Goal: Task Accomplishment & Management: Manage account settings

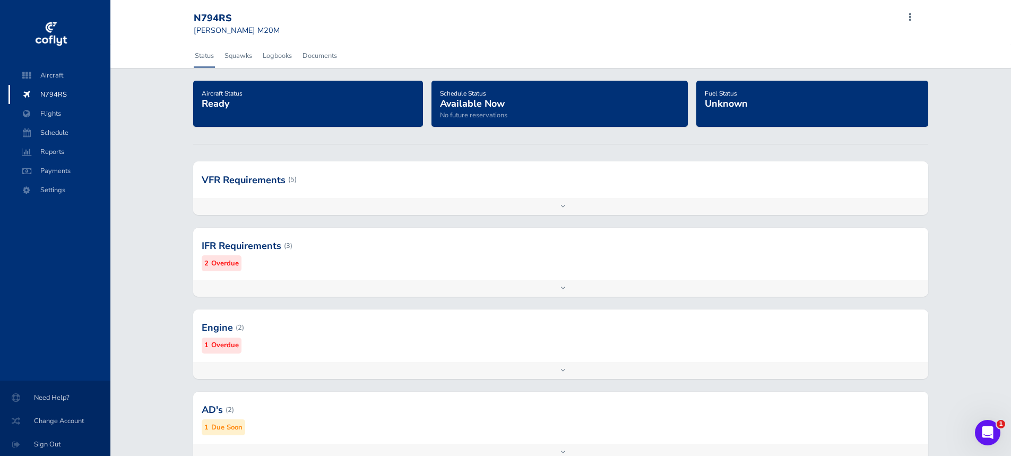
click at [574, 288] on div "Add inspection Edit" at bounding box center [560, 288] width 734 height 17
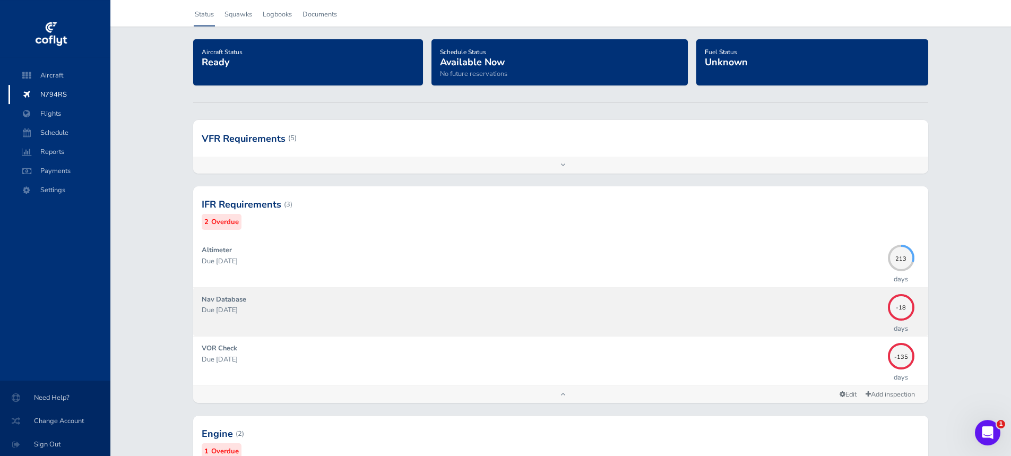
scroll to position [42, 0]
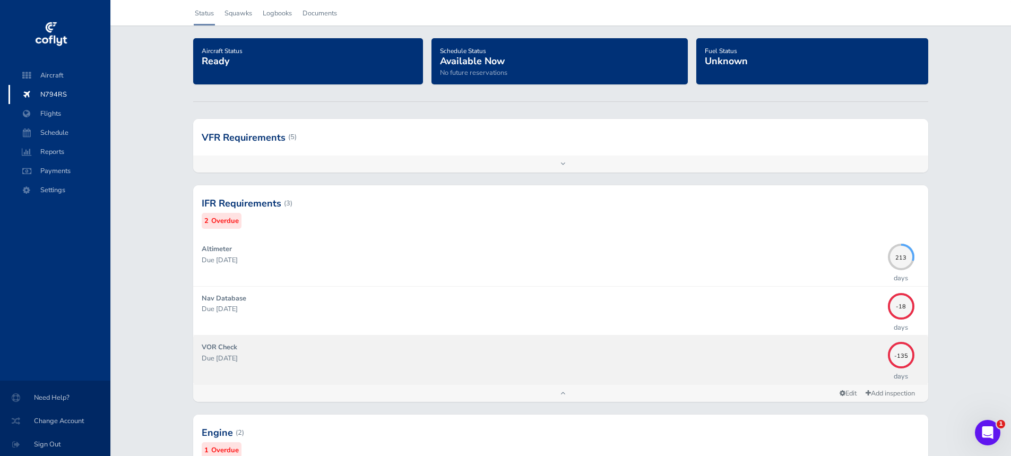
click at [878, 356] on p "Due 04/17/2025" at bounding box center [542, 358] width 680 height 11
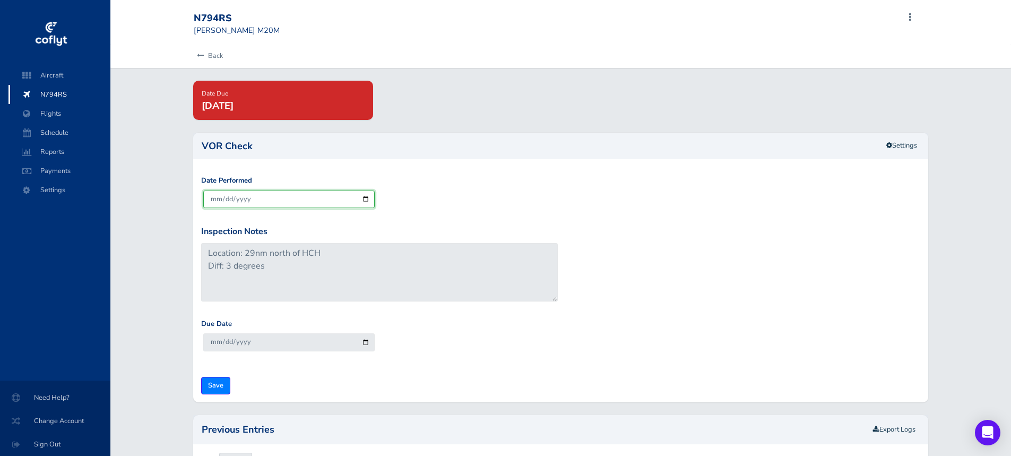
click at [359, 203] on input "[DATE]" at bounding box center [288, 199] width 171 height 18
click at [366, 201] on input "[DATE]" at bounding box center [288, 199] width 171 height 18
type input "2025-08-27"
type input "2025-09-26"
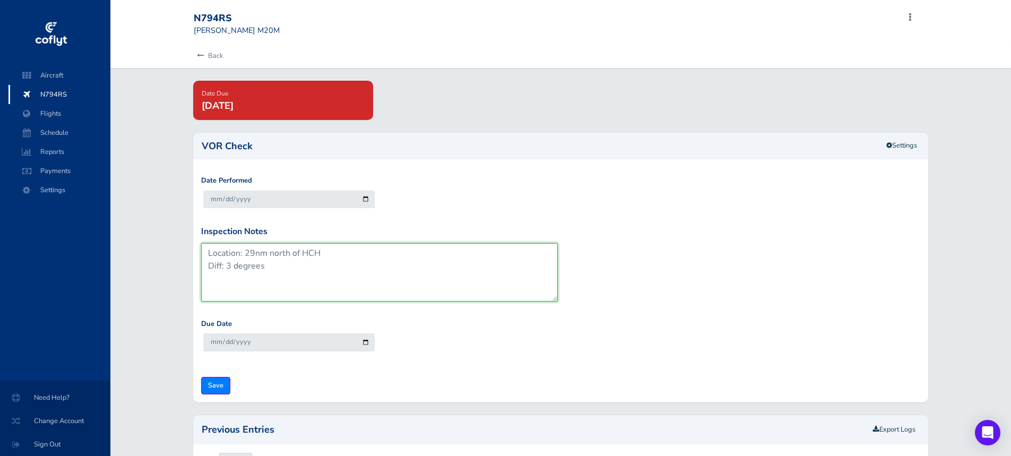
drag, startPoint x: 246, startPoint y: 253, endPoint x: 321, endPoint y: 255, distance: 74.8
click at [321, 255] on textarea "Location: 29nm north of HCH Diff: 3 degrees" at bounding box center [379, 272] width 357 height 58
type textarea "Location: 18 northwest of IIU Diff: 2 degrees"
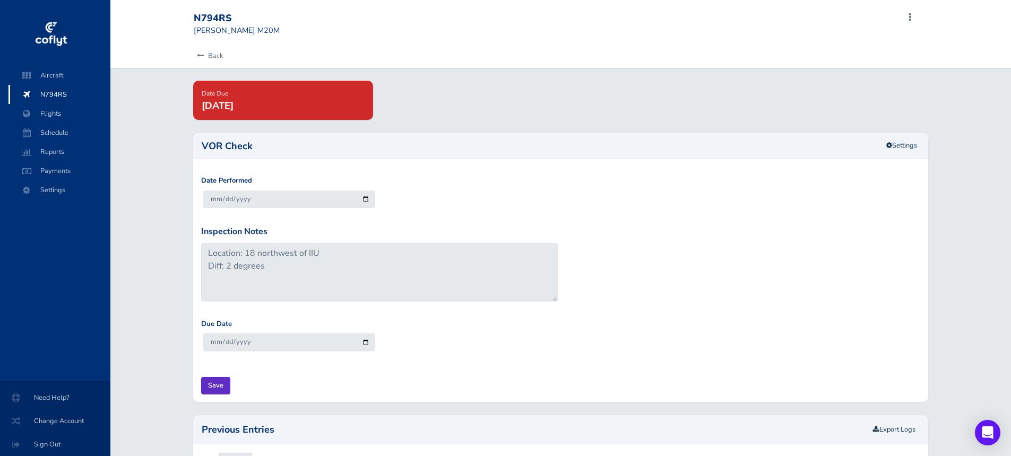
click at [211, 392] on input "Save" at bounding box center [215, 386] width 29 height 18
type input "Update Inspection"
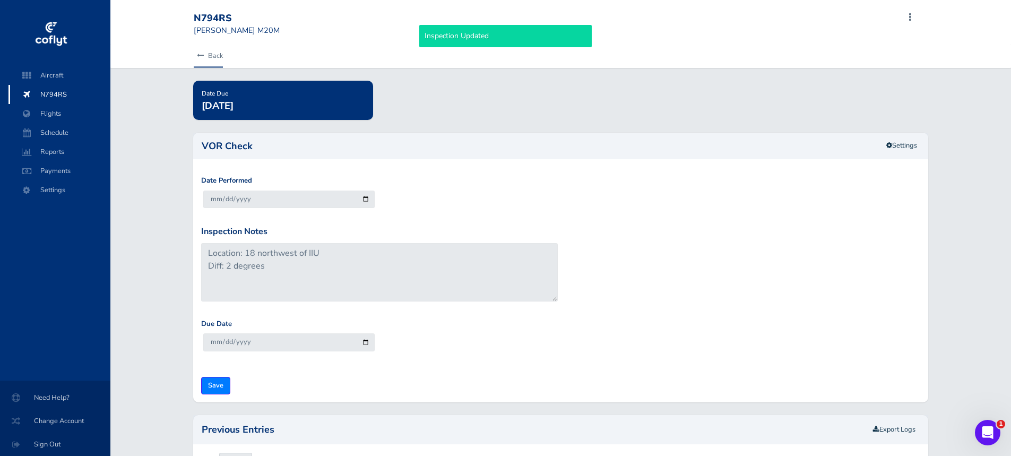
click at [210, 54] on link "Back" at bounding box center [208, 55] width 29 height 23
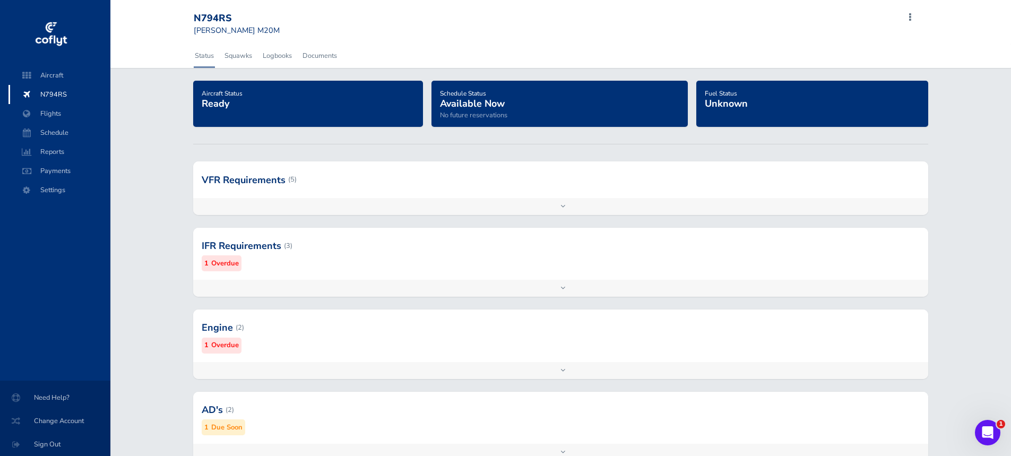
click at [512, 291] on div "Add inspection Edit" at bounding box center [560, 288] width 734 height 17
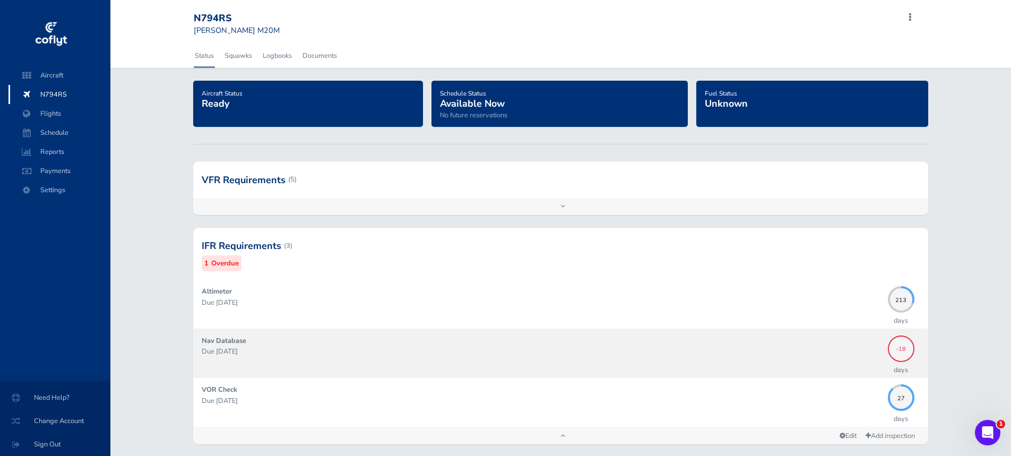
click at [897, 350] on span "-18" at bounding box center [901, 347] width 27 height 6
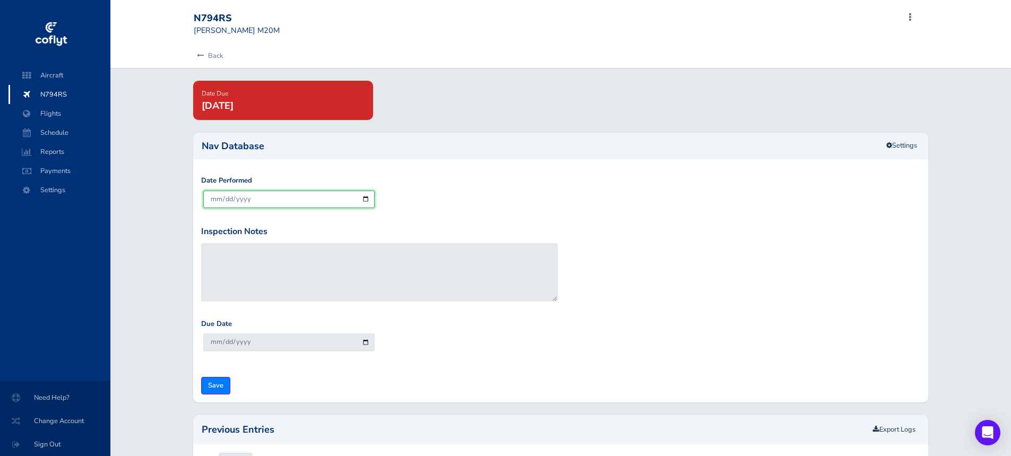
click at [365, 198] on input "[DATE]" at bounding box center [288, 199] width 171 height 18
type input "[DATE]"
click at [221, 385] on input "Save" at bounding box center [215, 386] width 29 height 18
type input "Update Inspection"
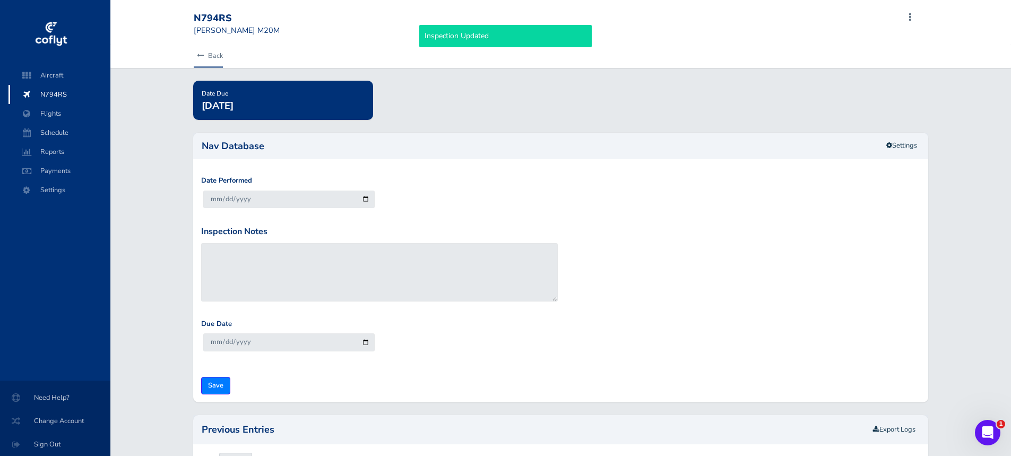
click at [217, 55] on link "Back" at bounding box center [208, 55] width 29 height 23
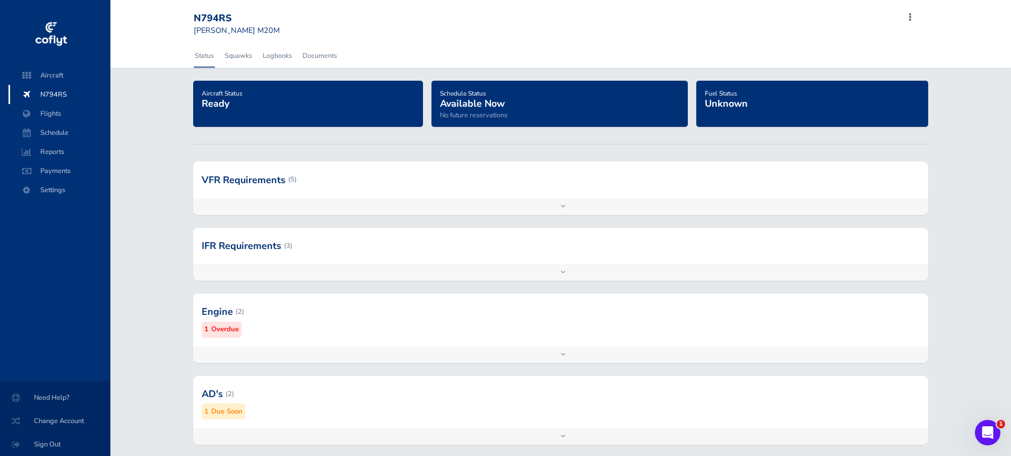
click at [553, 357] on div "Add inspection Edit" at bounding box center [560, 354] width 734 height 17
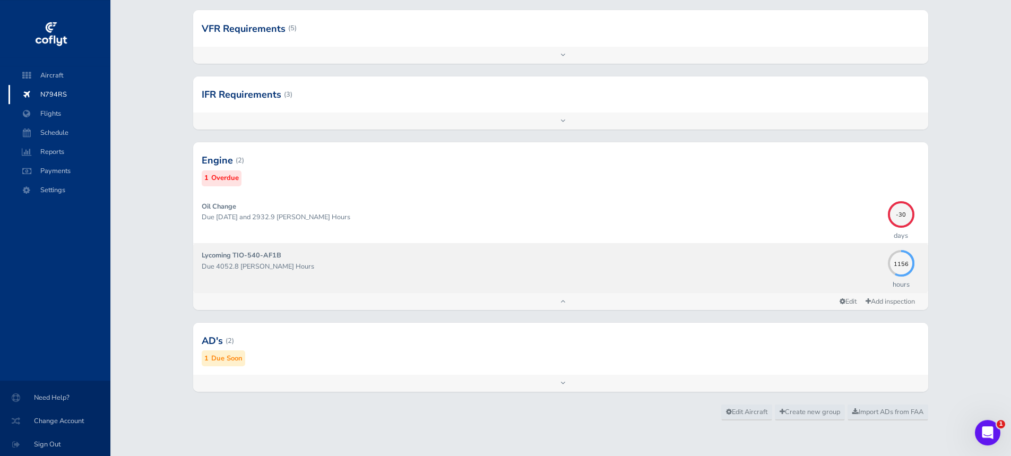
scroll to position [153, 0]
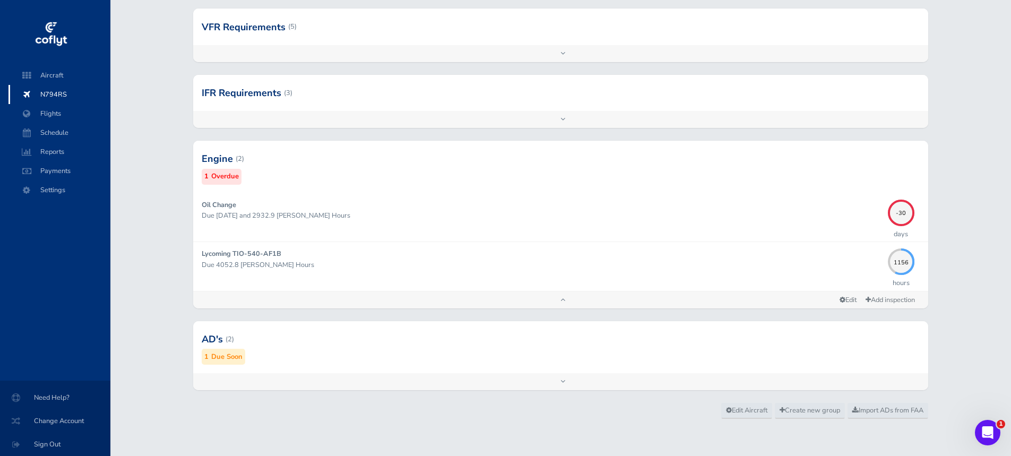
click at [577, 379] on div "Add inspection Edit" at bounding box center [560, 381] width 734 height 17
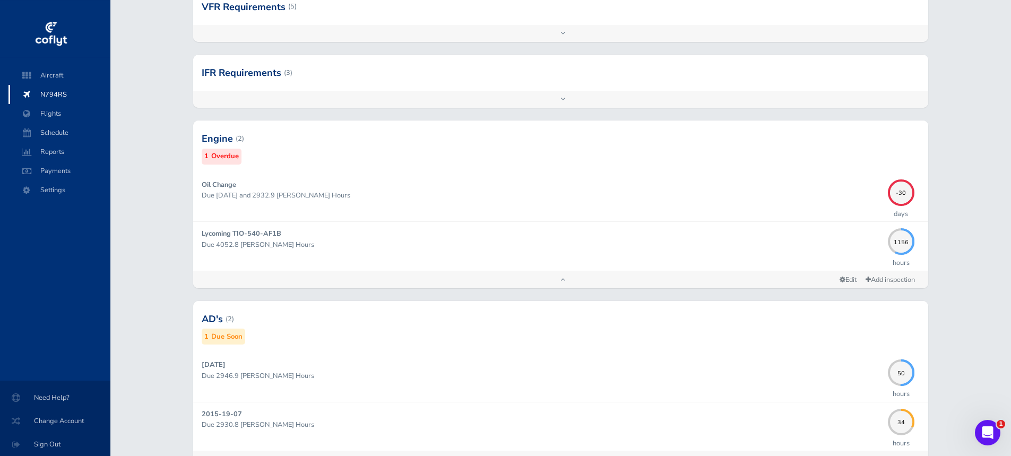
scroll to position [247, 0]
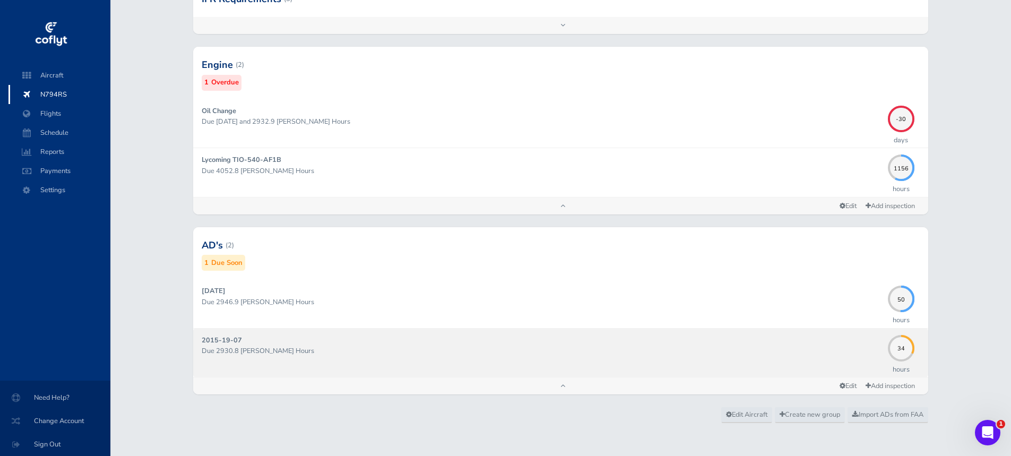
click at [281, 344] on div "2015-19-07 Due 2930.8 Hobbs Hours" at bounding box center [542, 353] width 680 height 36
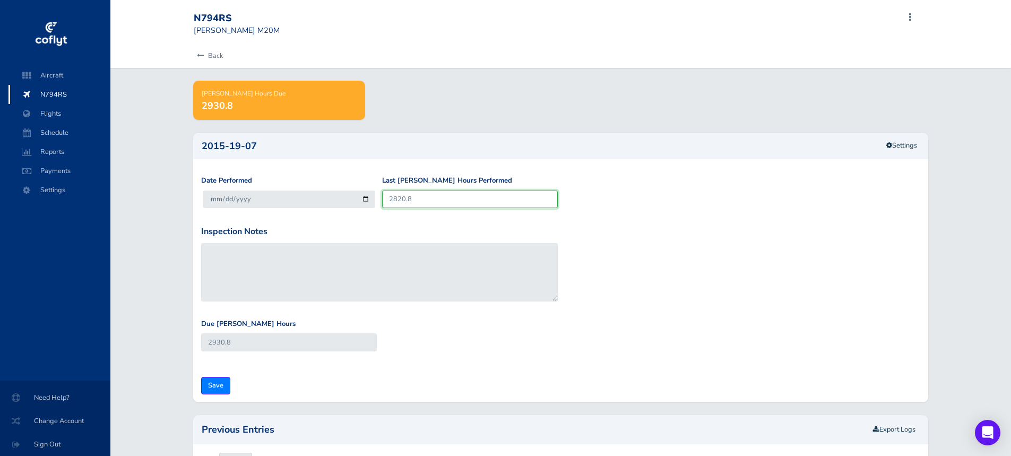
drag, startPoint x: 426, startPoint y: 195, endPoint x: 383, endPoint y: 187, distance: 43.7
click at [383, 190] on input "2820.8" at bounding box center [470, 199] width 176 height 18
type input "2"
type input "112"
type input "29"
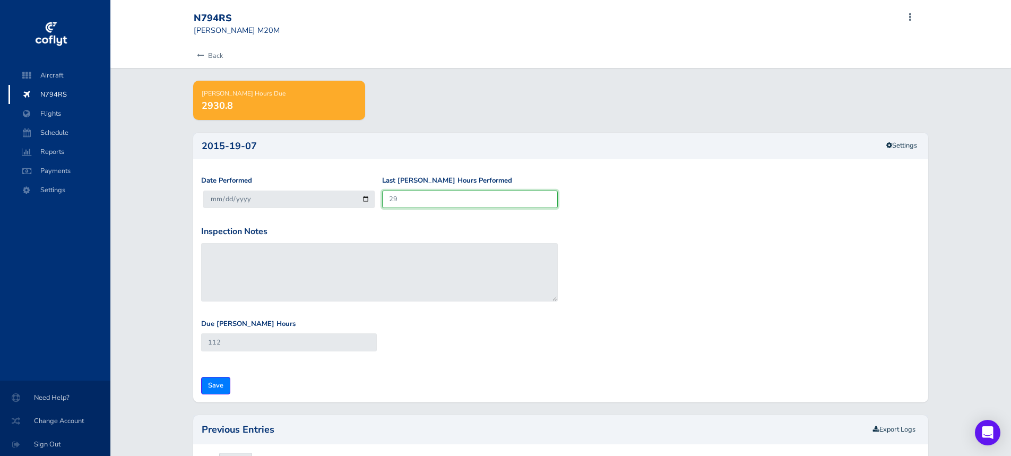
type input "139"
type input "290"
type input "400"
type input "2907"
type input "3017"
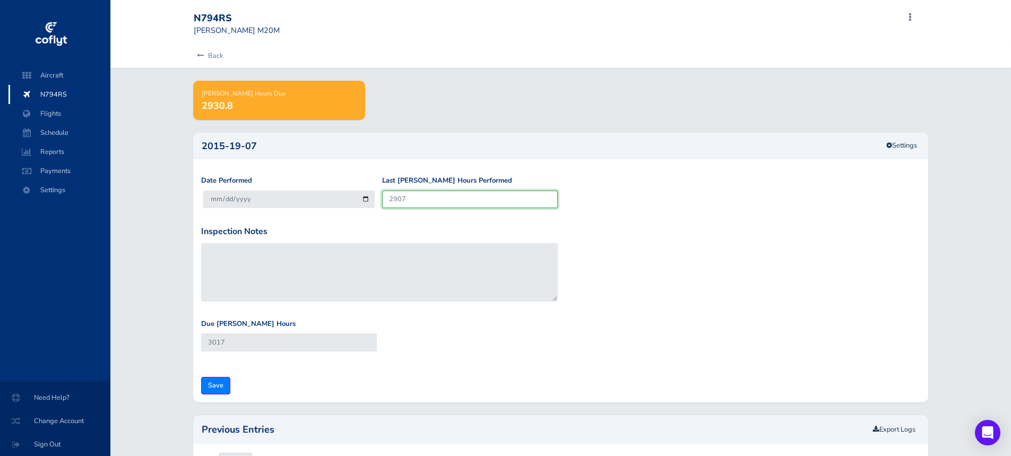
type input "2907.9"
type input "3017.9"
type input "2907.9"
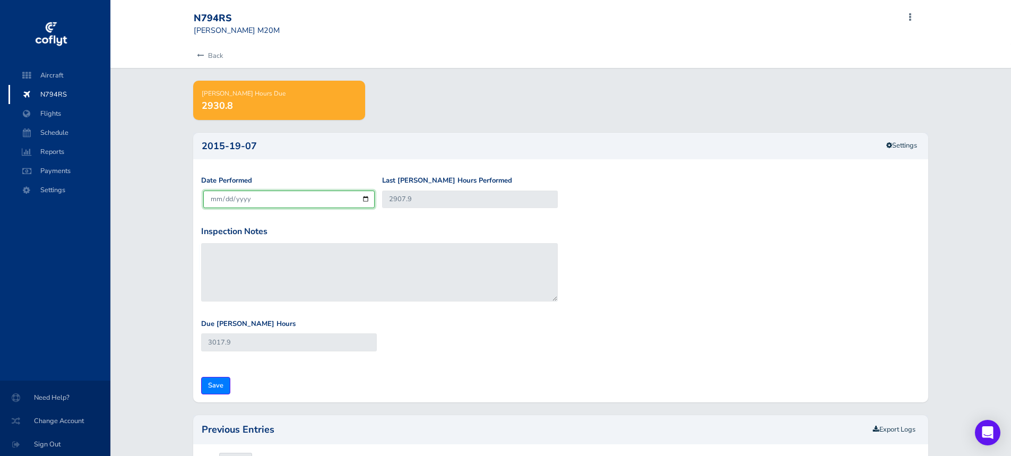
click at [217, 196] on input "[DATE]" at bounding box center [288, 199] width 171 height 18
type input "[DATE]"
click at [228, 384] on input "Save" at bounding box center [215, 386] width 29 height 18
type input "Update Inspection"
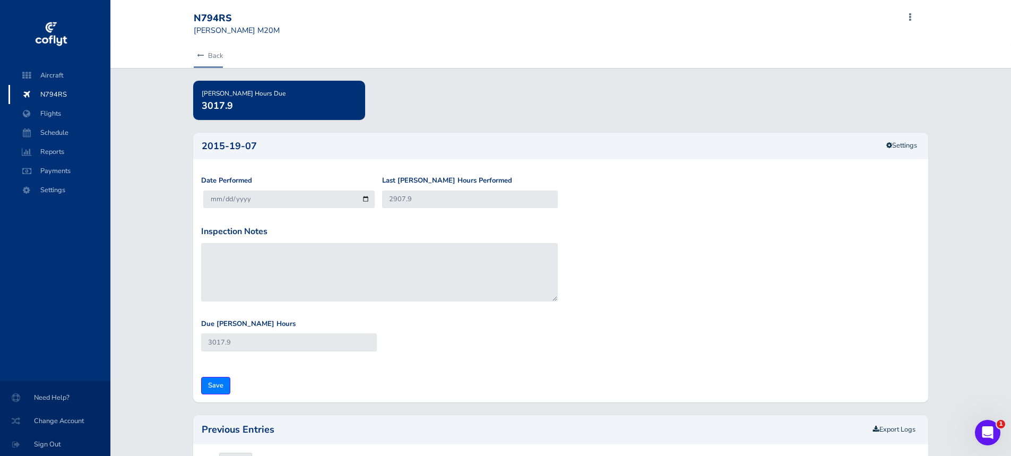
click at [197, 57] on icon at bounding box center [200, 56] width 7 height 7
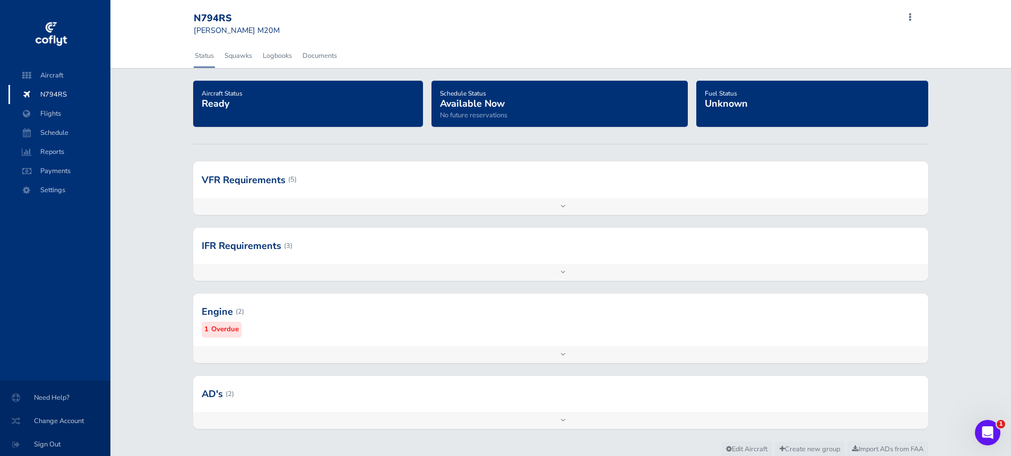
scroll to position [39, 0]
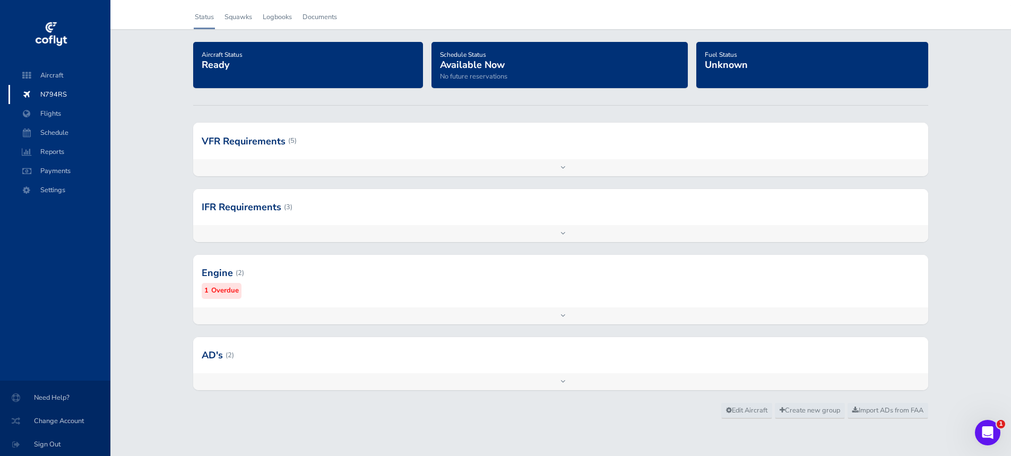
click at [539, 382] on div "Add inspection Edit" at bounding box center [560, 381] width 734 height 17
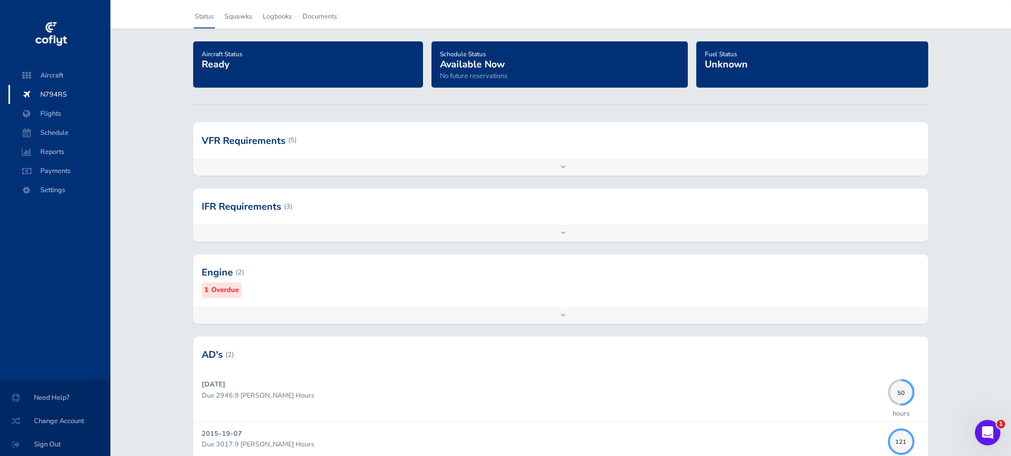
scroll to position [137, 0]
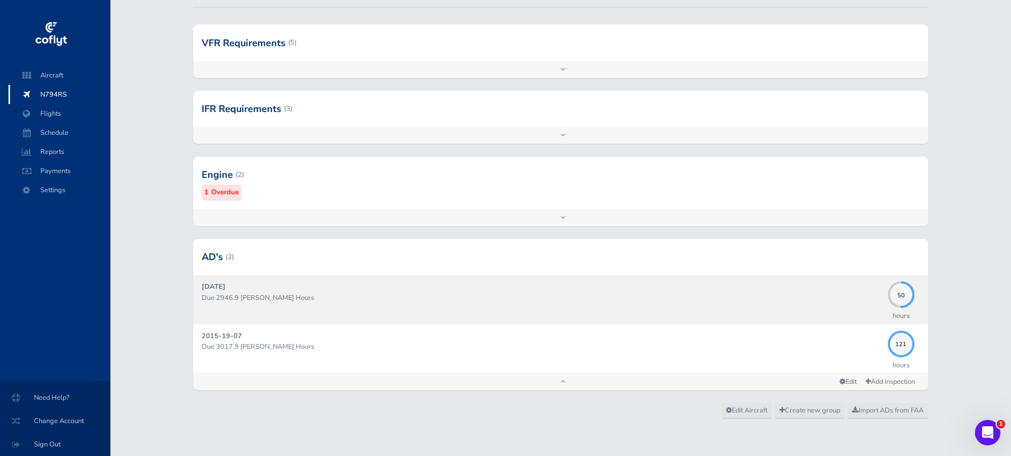
click at [327, 296] on p "Due 2946.9 Hobbs Hours" at bounding box center [542, 297] width 680 height 11
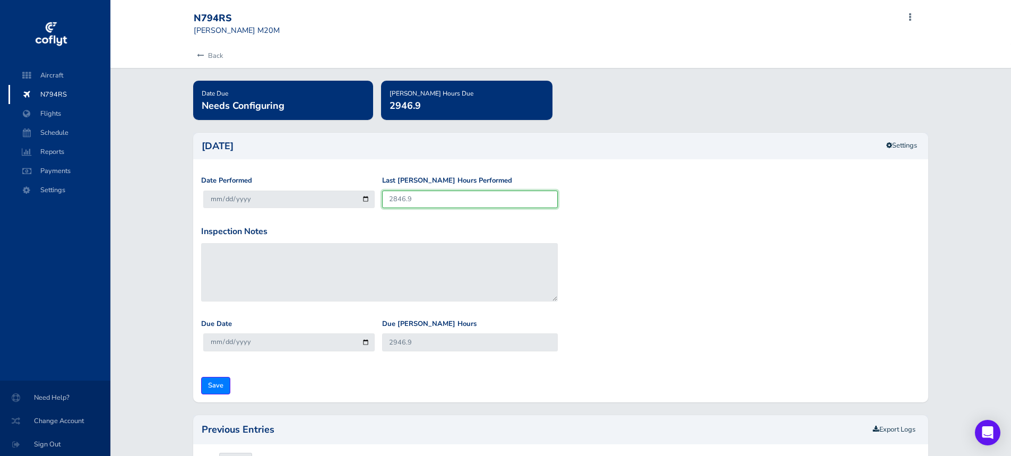
drag, startPoint x: 411, startPoint y: 202, endPoint x: 362, endPoint y: 194, distance: 48.9
click at [382, 194] on input "2846.9" at bounding box center [470, 199] width 176 height 18
type input "2"
type input "102"
type input "29"
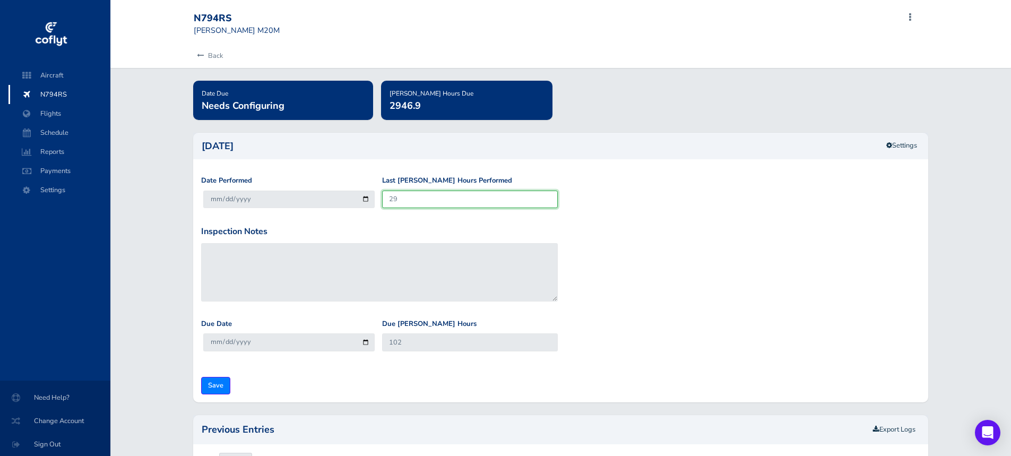
type input "129"
type input "290"
type input "390"
type input "2907"
type input "3007"
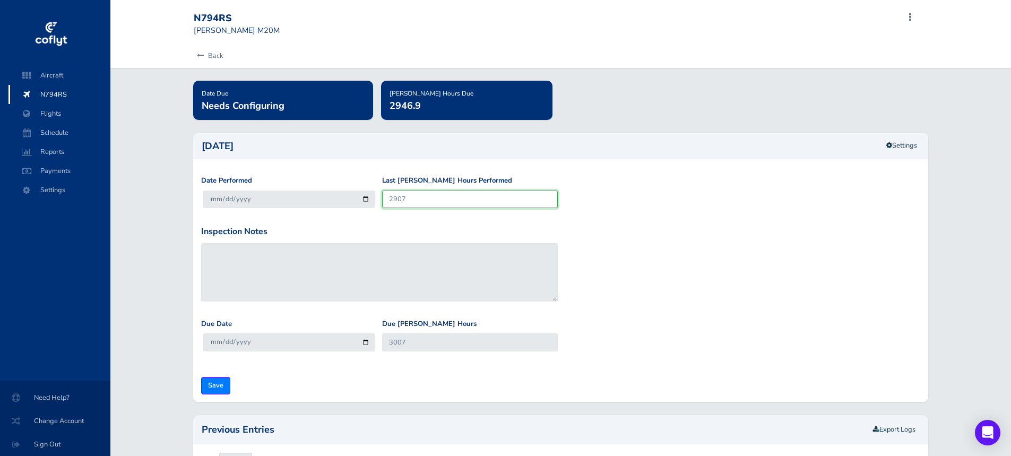
type input "2907.9"
type input "3007.9"
type input "2907.9"
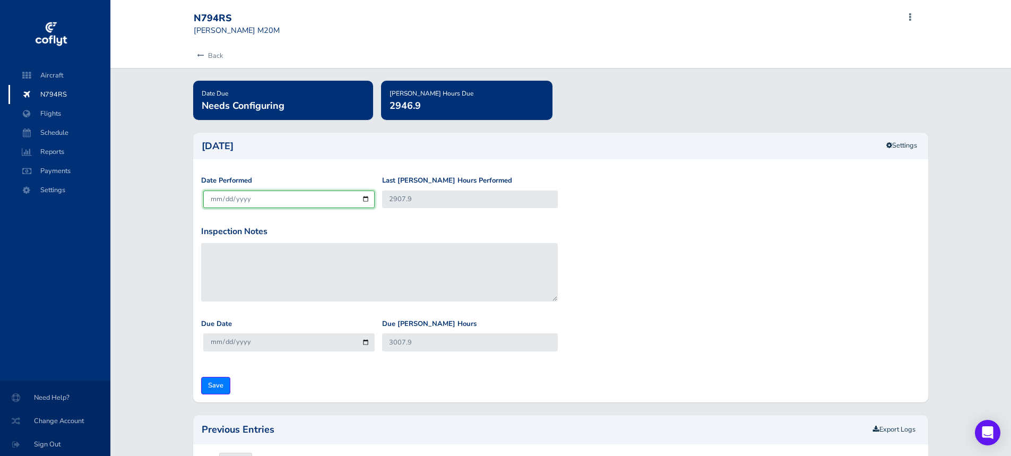
click at [255, 201] on input "[DATE]" at bounding box center [288, 199] width 171 height 18
click at [253, 198] on input "[DATE]" at bounding box center [288, 199] width 171 height 18
click at [242, 198] on input "[DATE]" at bounding box center [288, 199] width 171 height 18
type input "[DATE]"
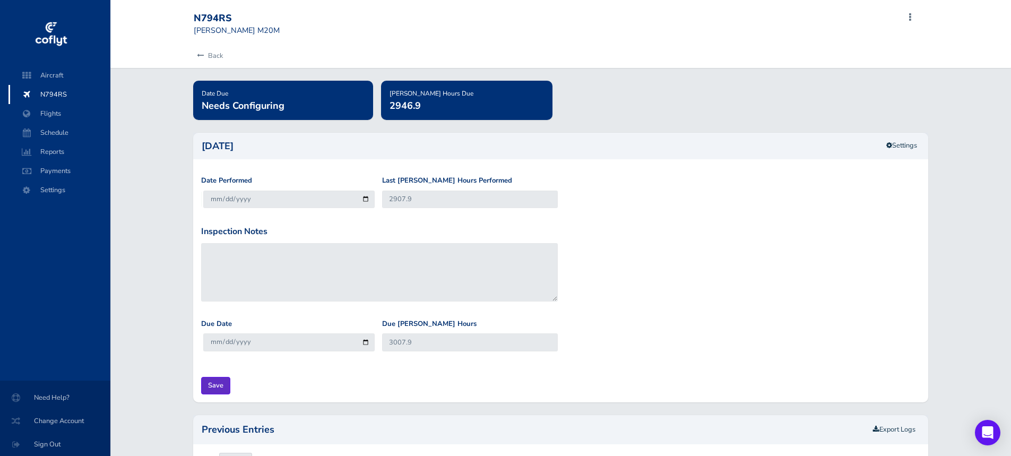
click at [215, 388] on input "Save" at bounding box center [215, 386] width 29 height 18
type input "Update Inspection"
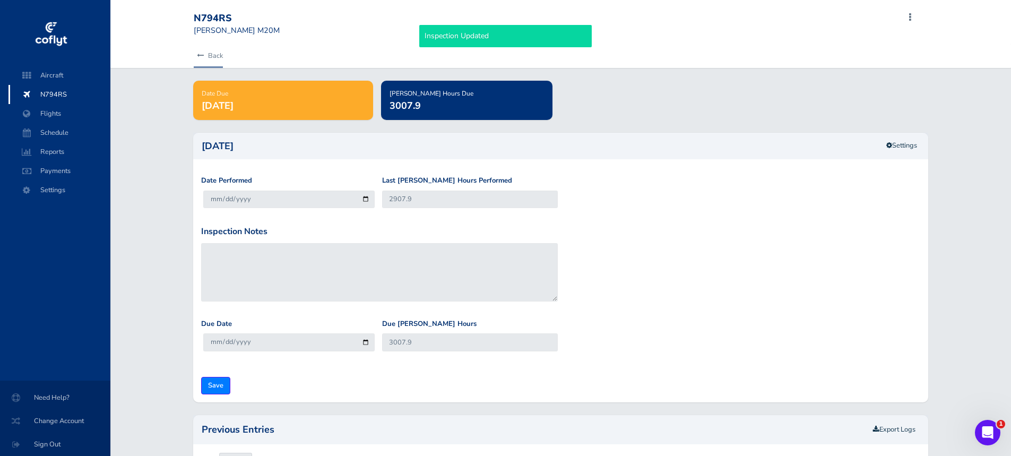
click at [220, 55] on link "Back" at bounding box center [208, 55] width 29 height 23
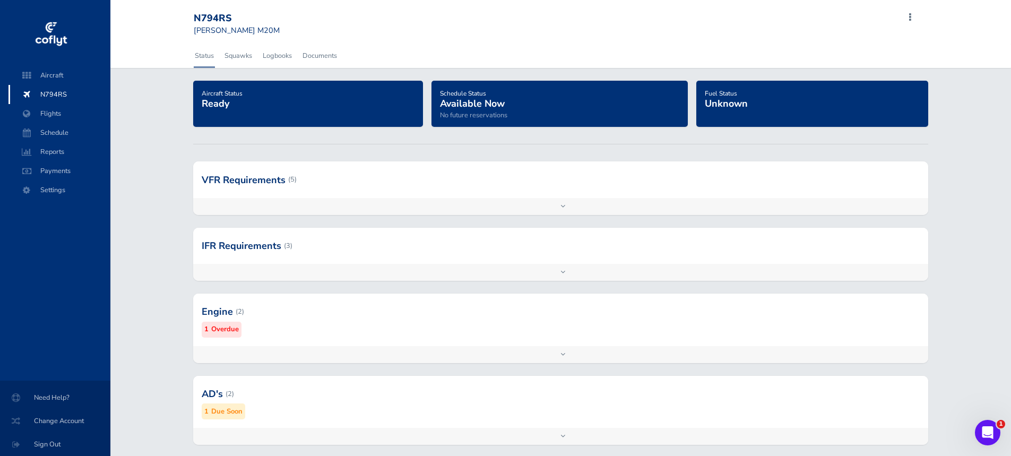
click at [547, 355] on div "Add inspection Edit" at bounding box center [560, 354] width 734 height 17
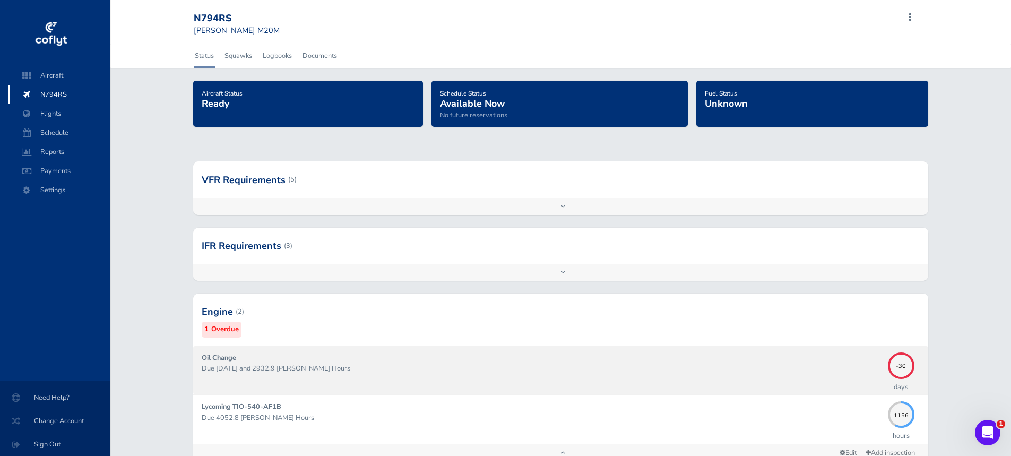
click at [547, 355] on div "Oil Change Due 07/31/2025 and 2932.9 Hobbs Hours" at bounding box center [542, 370] width 680 height 36
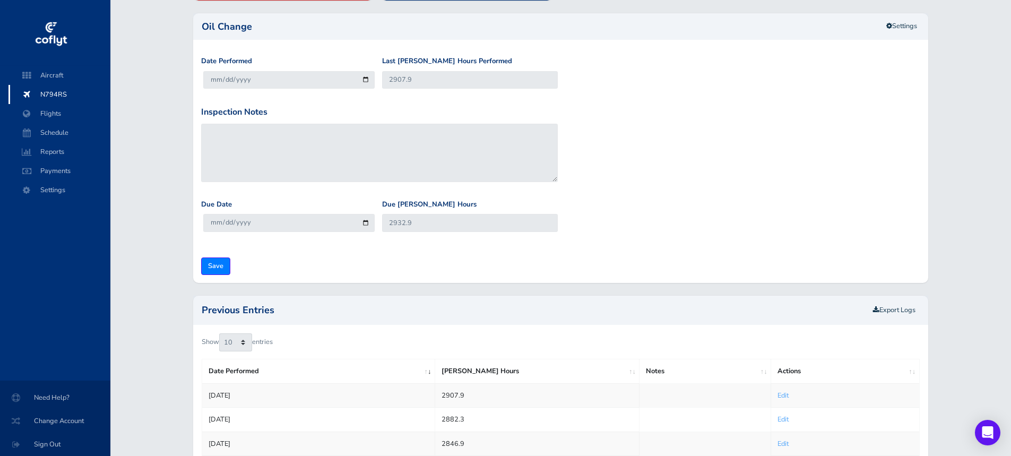
scroll to position [25, 0]
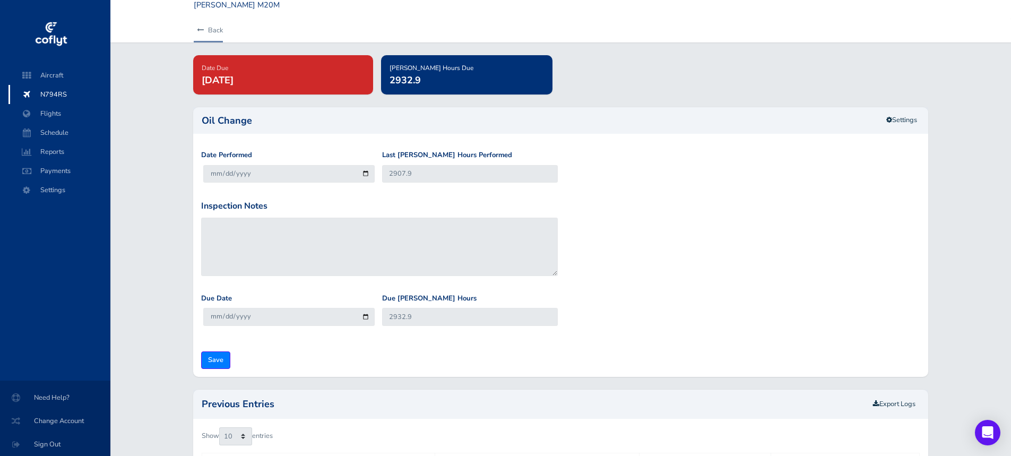
click at [213, 21] on link "Back" at bounding box center [208, 30] width 29 height 23
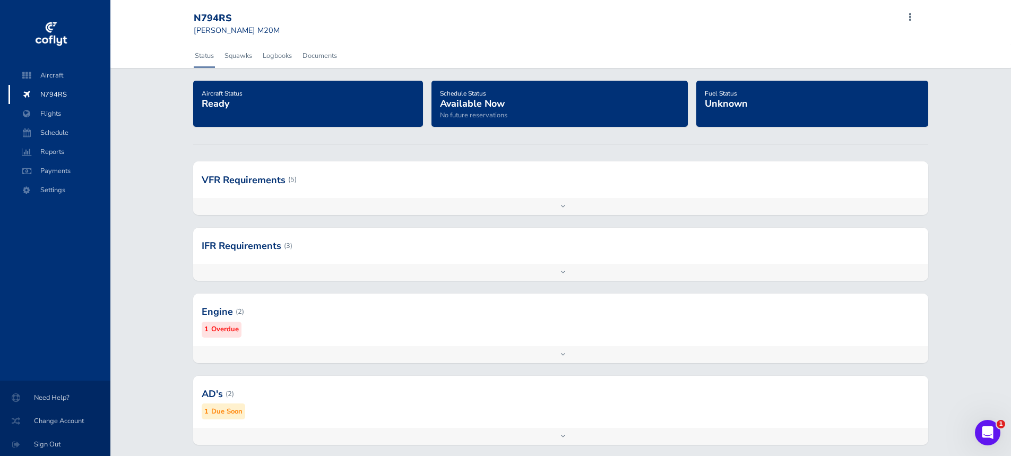
click at [552, 436] on div "Add inspection Edit" at bounding box center [560, 436] width 734 height 17
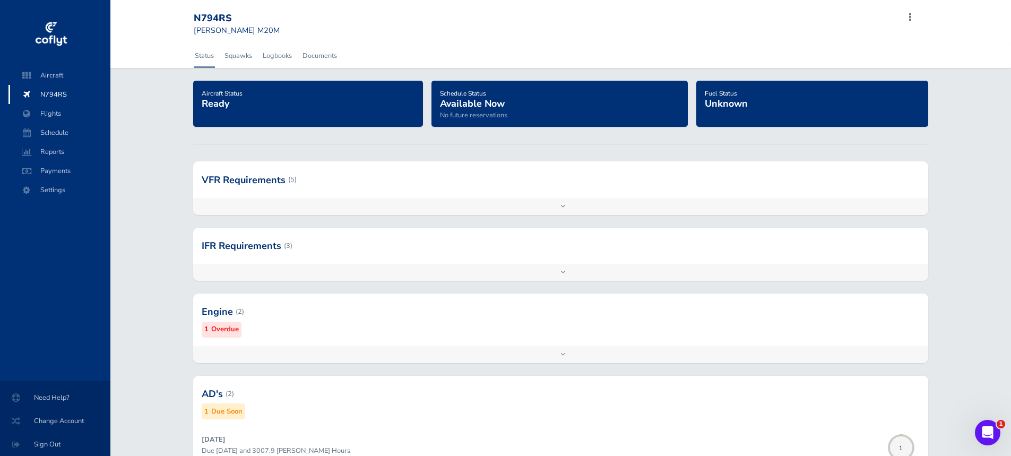
scroll to position [153, 0]
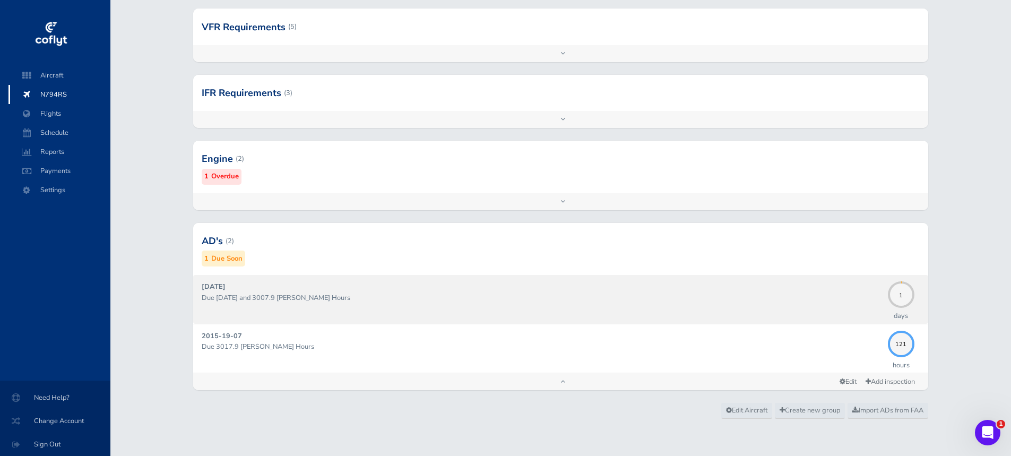
click at [241, 295] on p "Due [DATE] and 3007.9 [PERSON_NAME] Hours" at bounding box center [542, 297] width 680 height 11
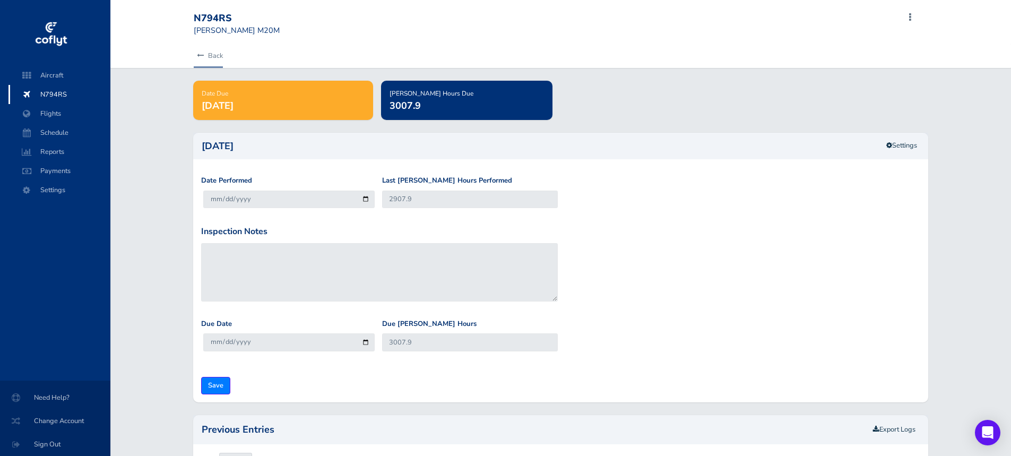
click at [221, 56] on link "Back" at bounding box center [208, 55] width 29 height 23
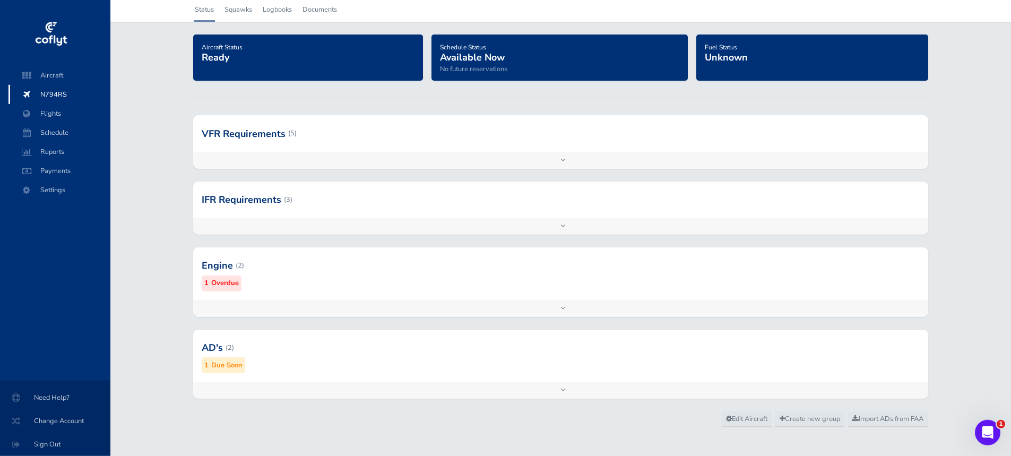
scroll to position [55, 0]
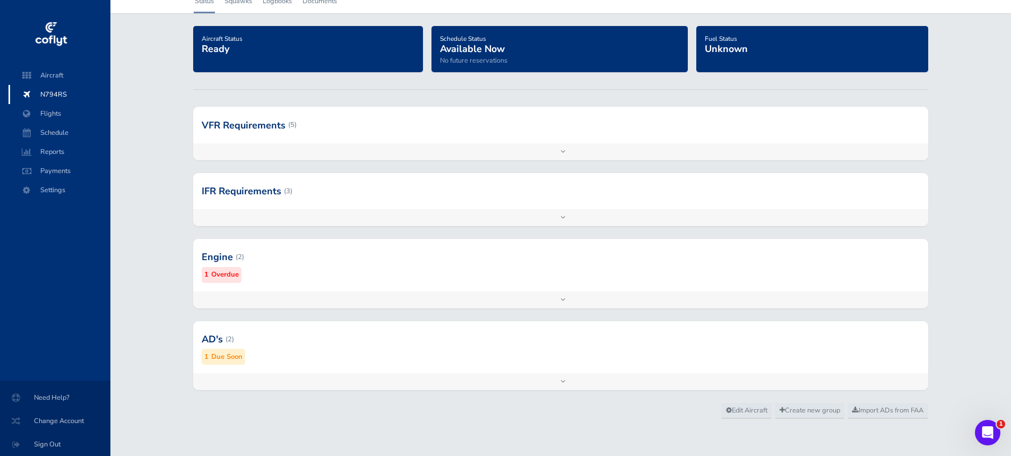
click at [568, 383] on div "Add inspection Edit" at bounding box center [560, 381] width 734 height 17
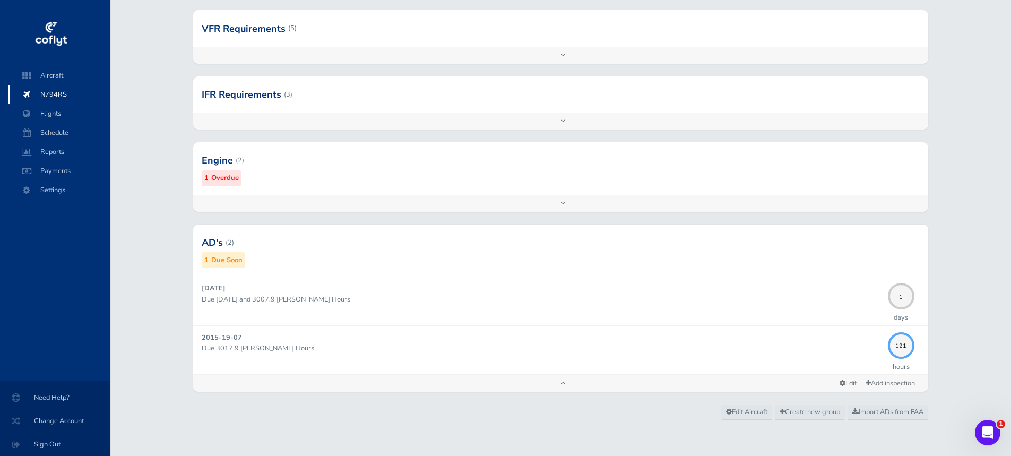
scroll to position [153, 0]
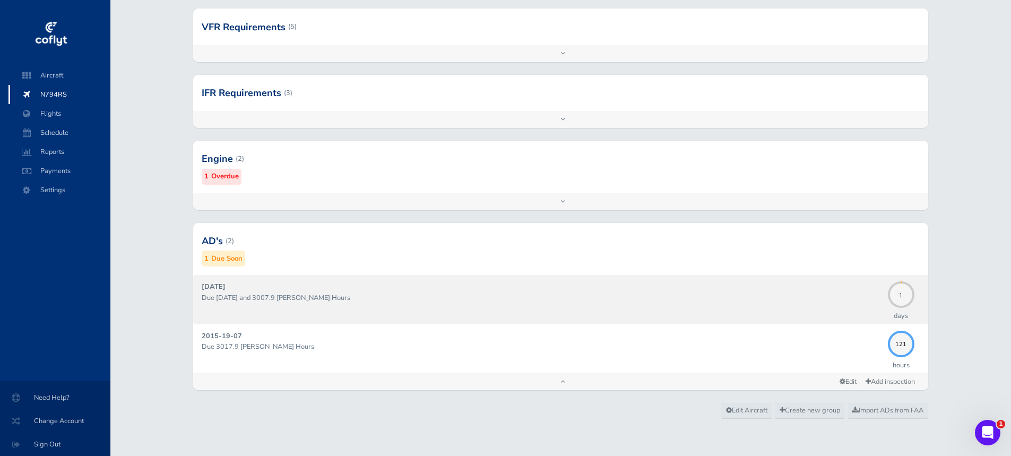
click at [386, 301] on p "Due [DATE] and 3007.9 [PERSON_NAME] Hours" at bounding box center [542, 297] width 680 height 11
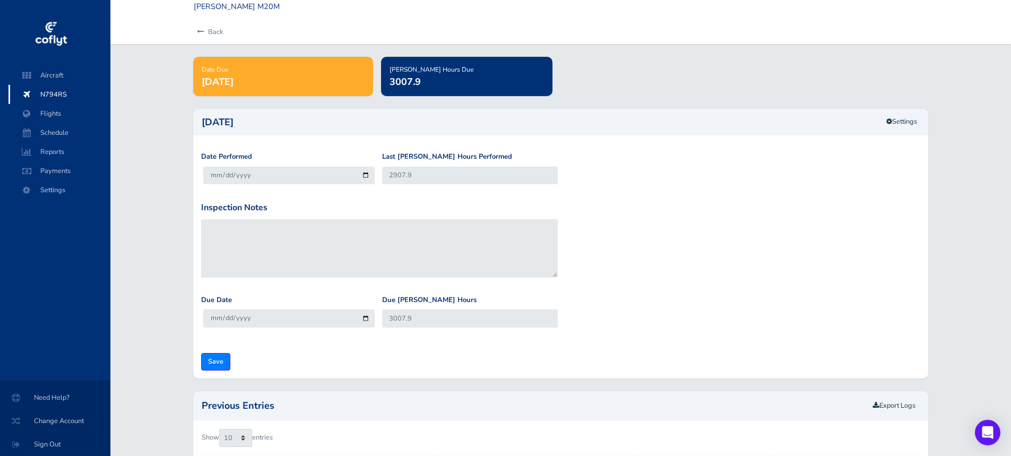
scroll to position [201, 0]
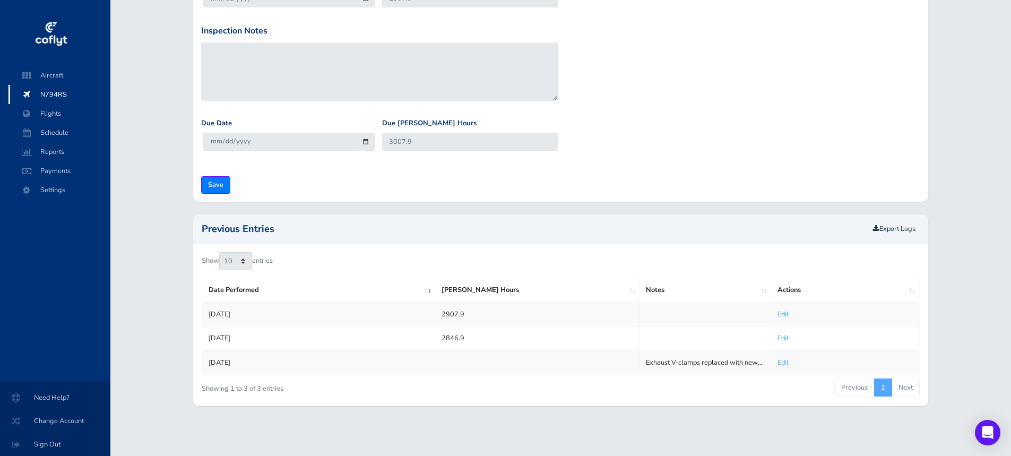
click at [782, 315] on link "Edit" at bounding box center [782, 314] width 11 height 10
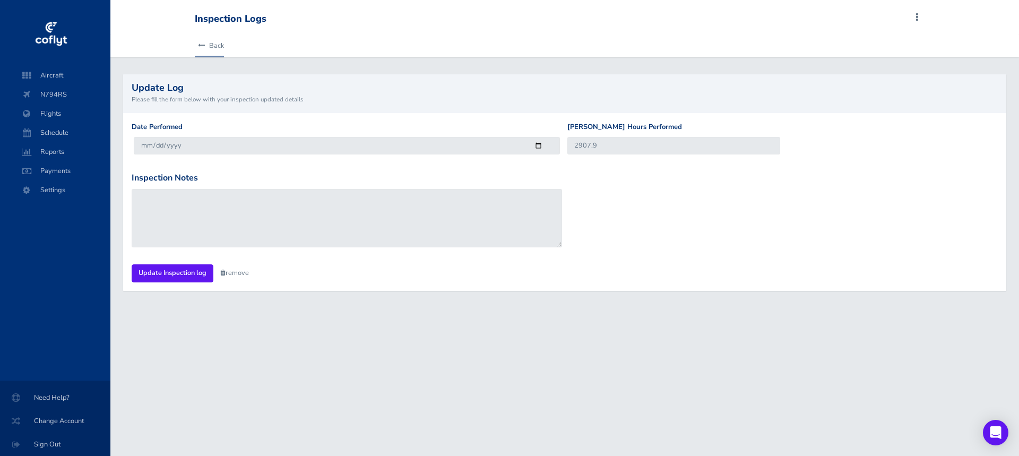
click at [221, 45] on link "Back" at bounding box center [209, 45] width 29 height 23
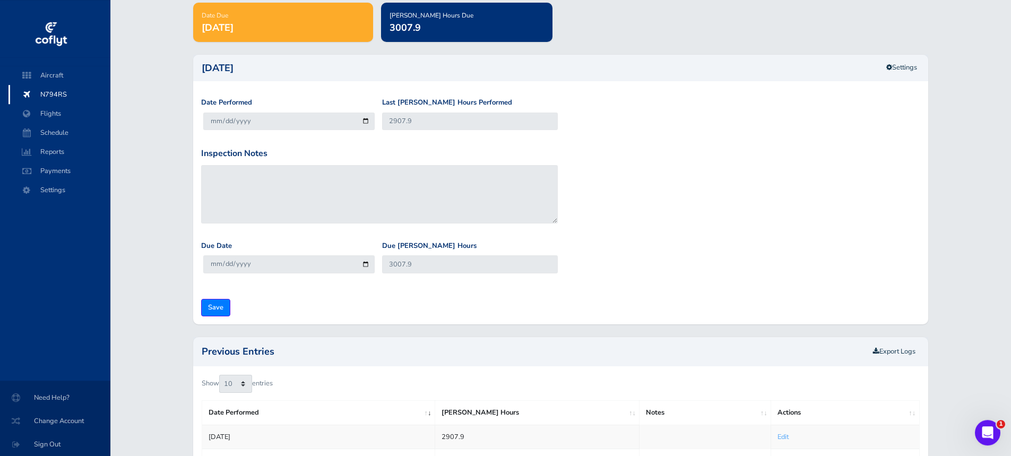
scroll to position [201, 0]
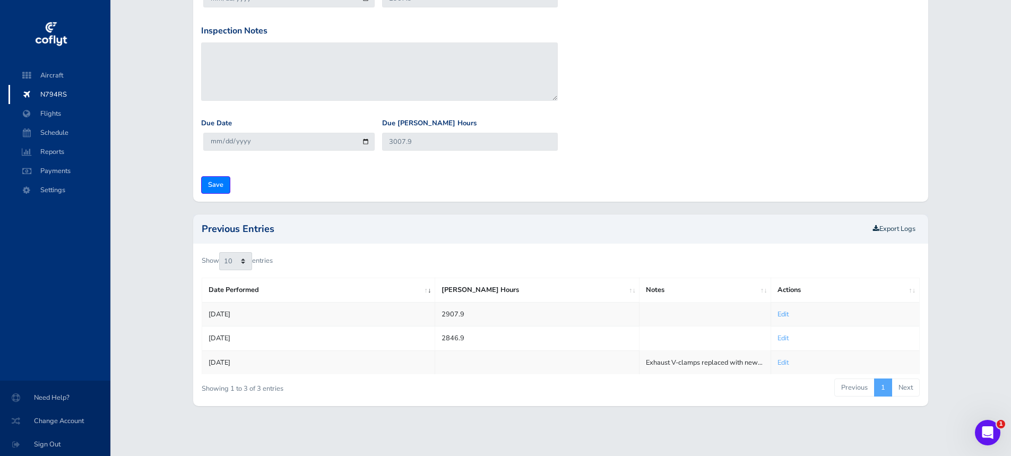
click at [782, 313] on link "Edit" at bounding box center [782, 314] width 11 height 10
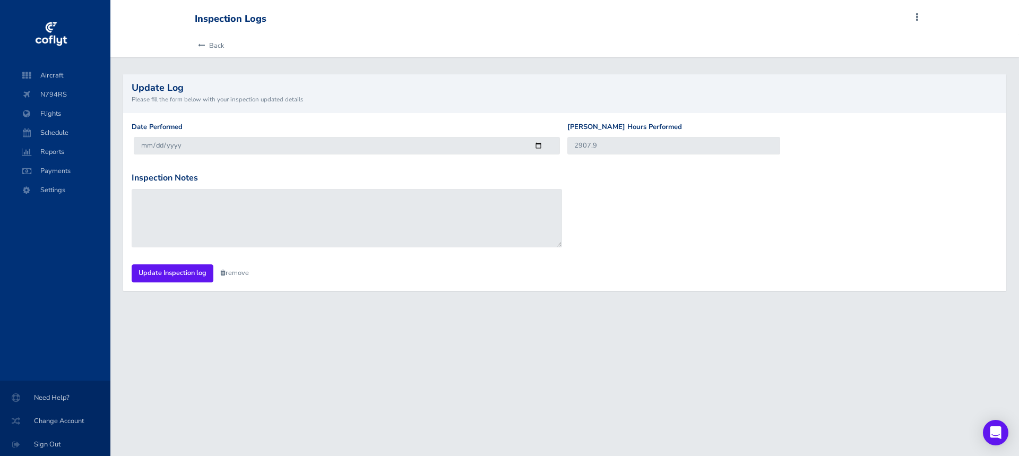
click at [221, 99] on small "Please fill the form below with your inspection updated details" at bounding box center [565, 99] width 866 height 10
click at [220, 41] on link "Back" at bounding box center [209, 45] width 29 height 23
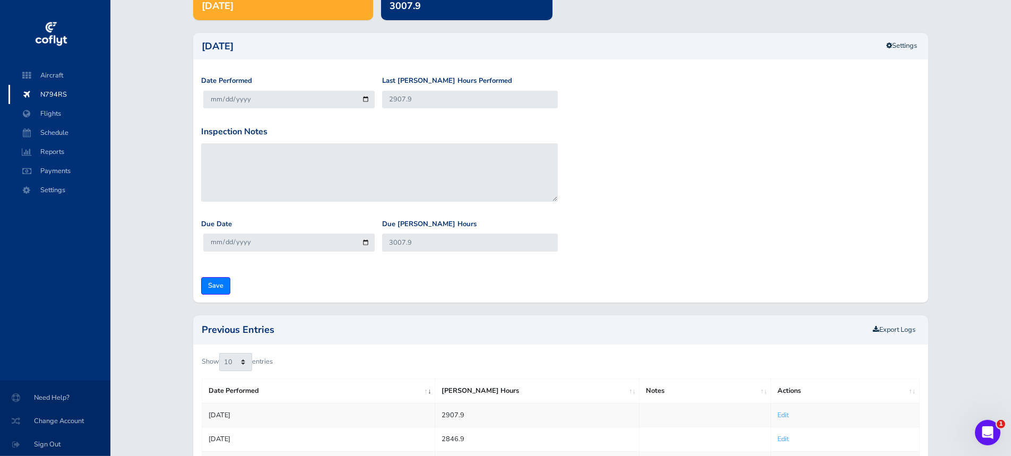
scroll to position [144, 0]
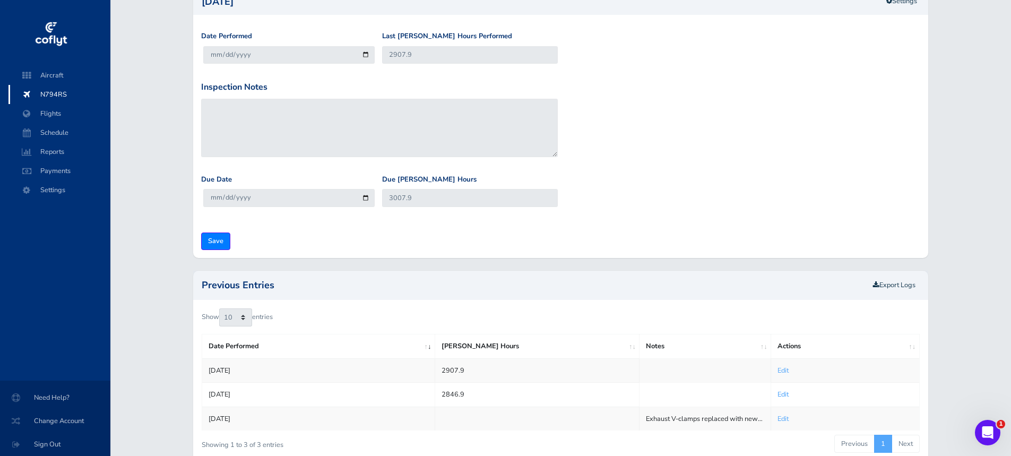
click at [788, 395] on link "Edit" at bounding box center [782, 394] width 11 height 10
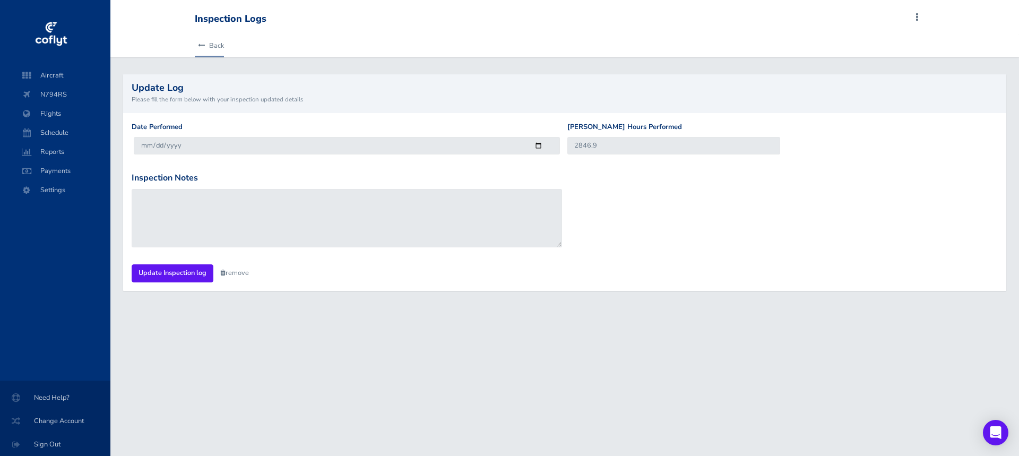
click at [219, 45] on link "Back" at bounding box center [209, 45] width 29 height 23
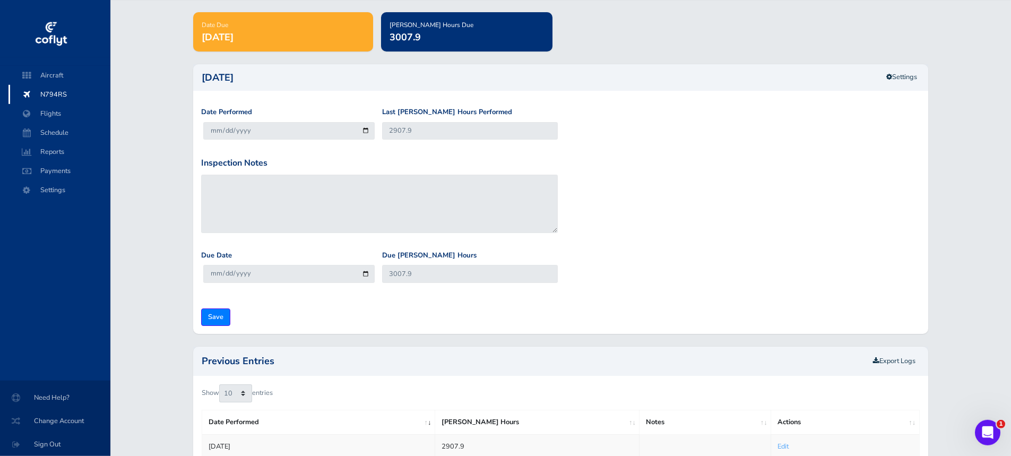
scroll to position [68, 0]
click at [888, 79] on icon at bounding box center [889, 77] width 6 height 7
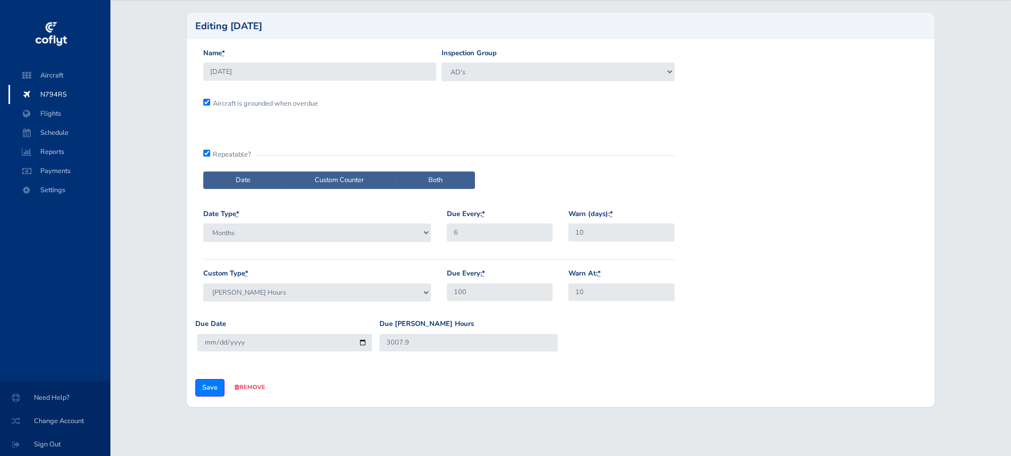
radio input "true"
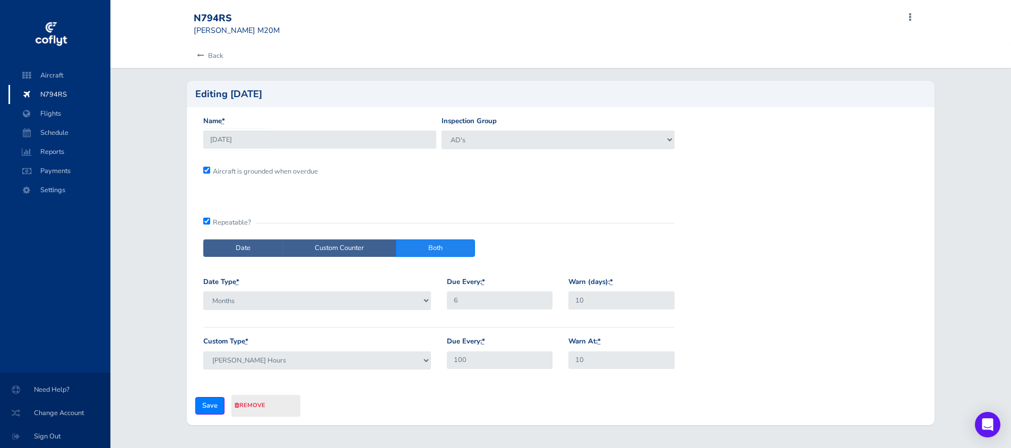
click at [253, 405] on link "remove" at bounding box center [250, 405] width 31 height 8
click at [253, 406] on link "Are you sure?" at bounding box center [266, 405] width 60 height 15
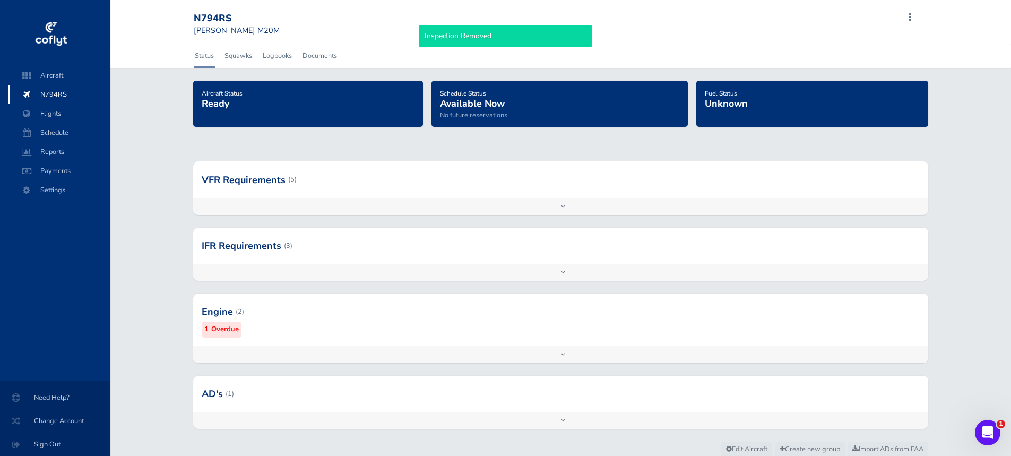
click at [539, 417] on div "Add inspection Edit" at bounding box center [560, 420] width 734 height 17
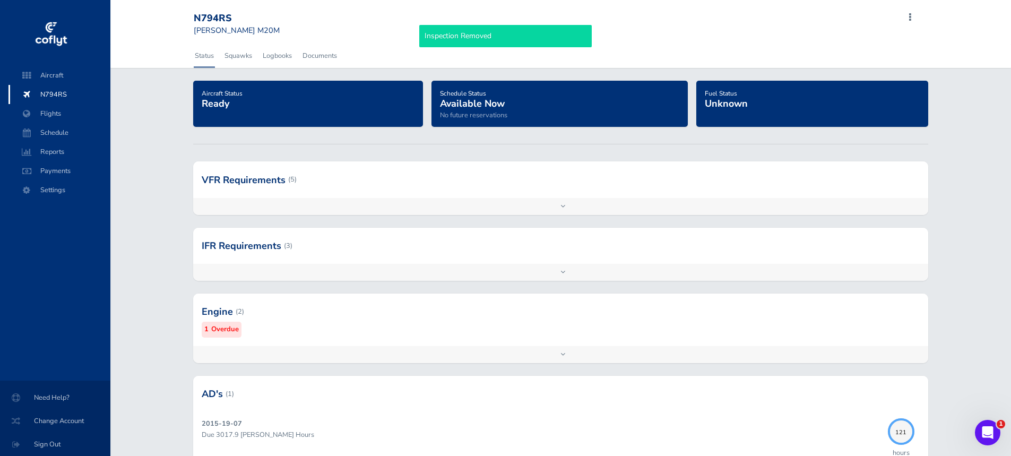
scroll to position [88, 0]
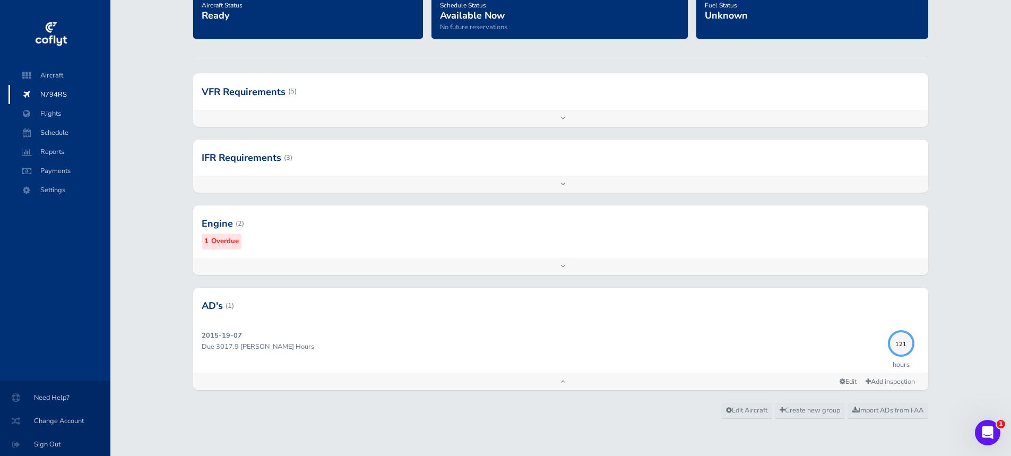
click at [551, 267] on div "Add inspection Edit" at bounding box center [560, 266] width 734 height 17
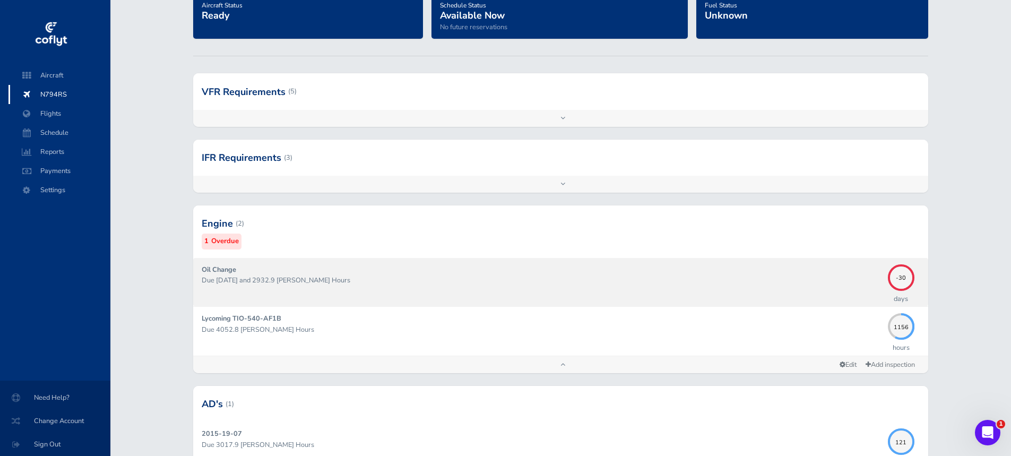
scroll to position [0, 0]
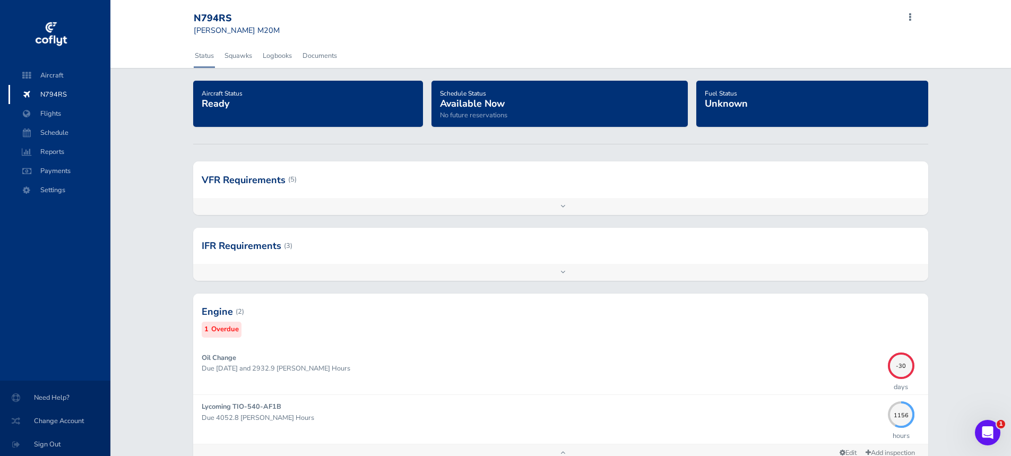
click at [399, 209] on div "Add inspection Edit" at bounding box center [560, 206] width 734 height 17
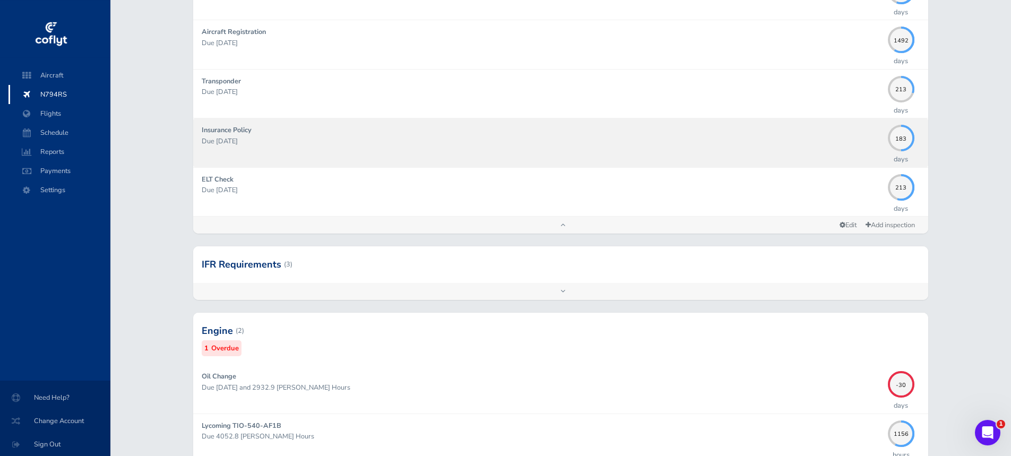
scroll to position [280, 0]
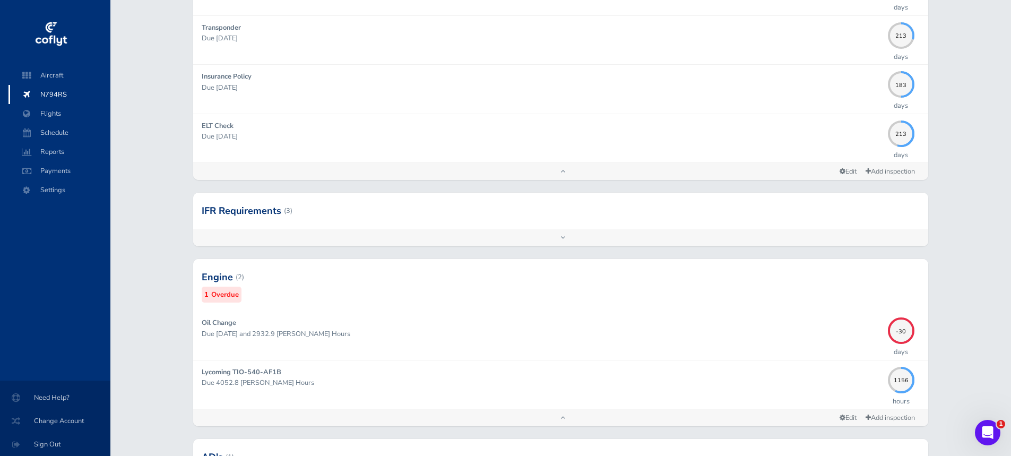
click at [553, 240] on div "Add inspection Edit" at bounding box center [560, 237] width 734 height 17
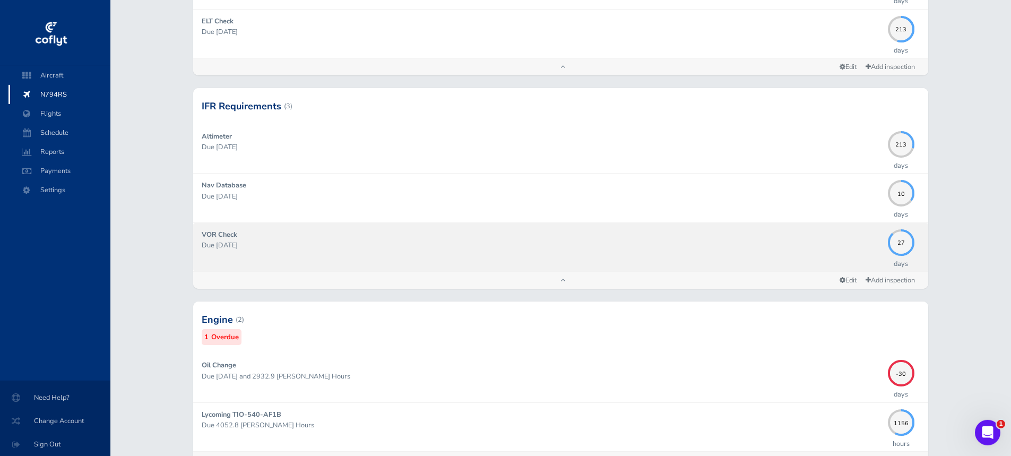
scroll to position [374, 0]
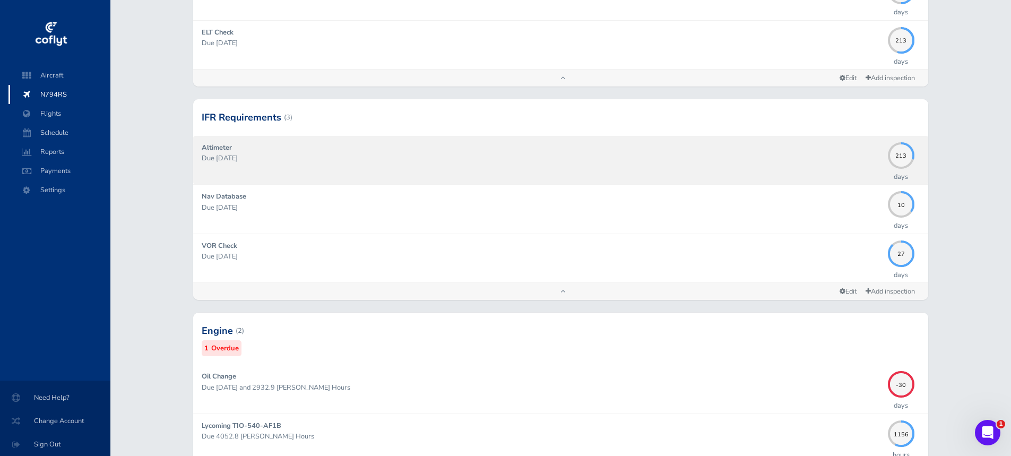
click at [326, 158] on p "Due [DATE]" at bounding box center [542, 158] width 680 height 11
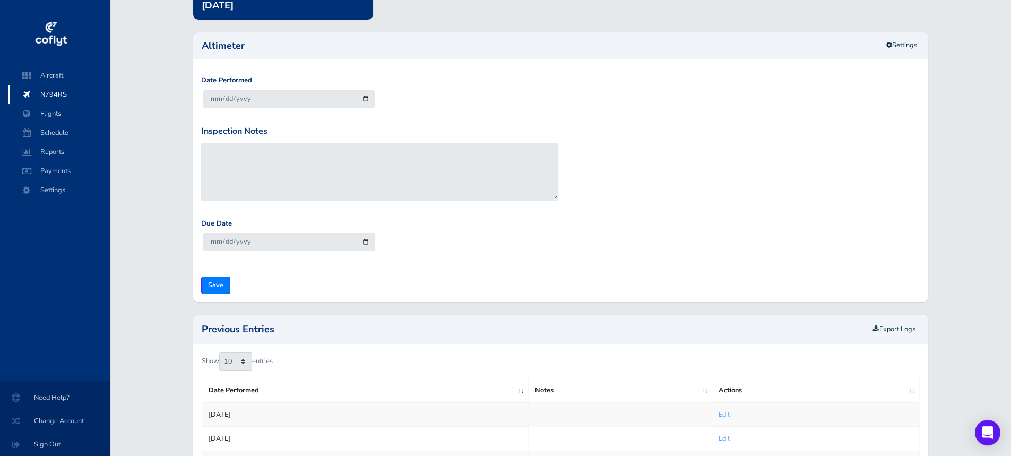
scroll to position [201, 0]
